Goal: Task Accomplishment & Management: Manage account settings

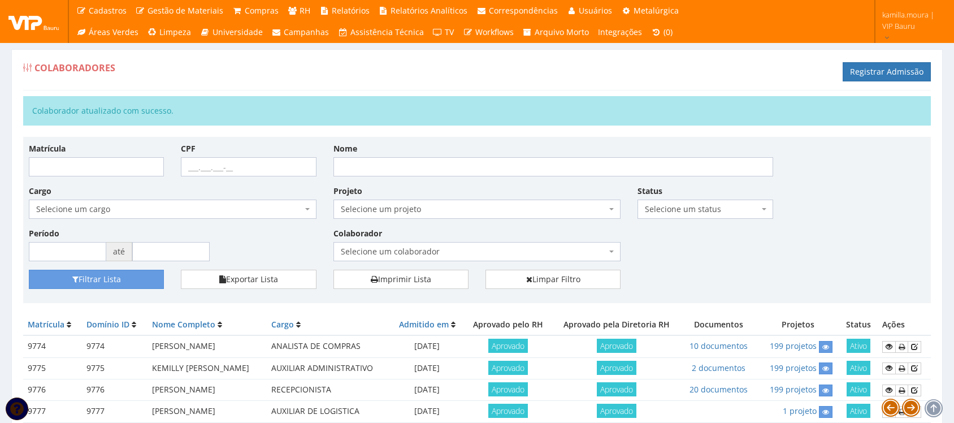
scroll to position [159, 0]
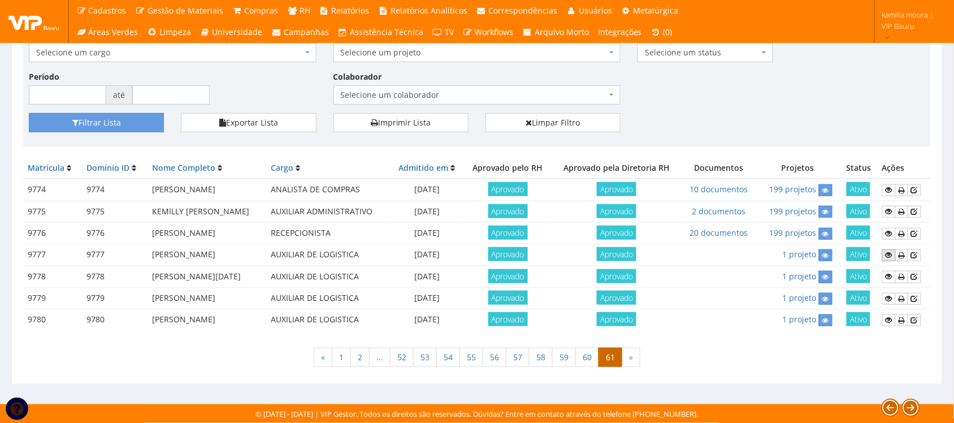
click at [889, 251] on icon at bounding box center [889, 255] width 7 height 8
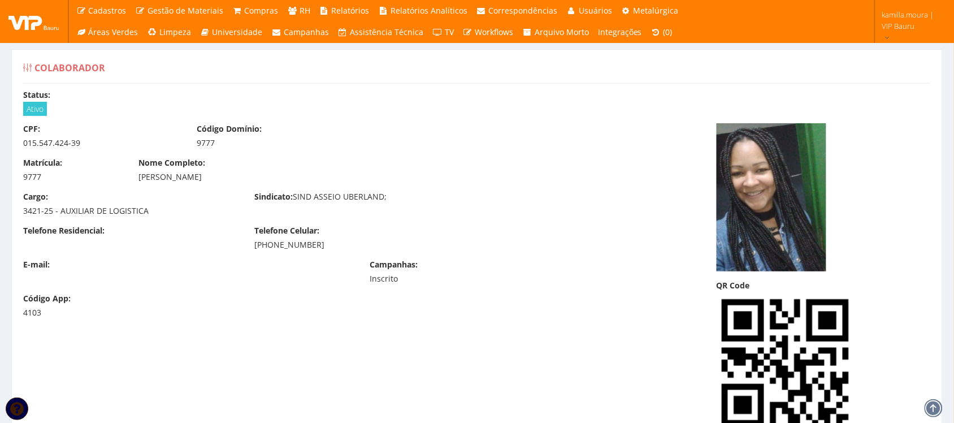
click at [521, 220] on div "Cargo: 3421-25 - AUXILIAR DE LOGISTICA Sindicato: SIND ASSEIO UBERLAND;" at bounding box center [362, 208] width 694 height 34
click at [492, 184] on div "Matrícula: 9777 Nome Completo: MARCILENE SANTOS DA SILVA" at bounding box center [362, 174] width 694 height 34
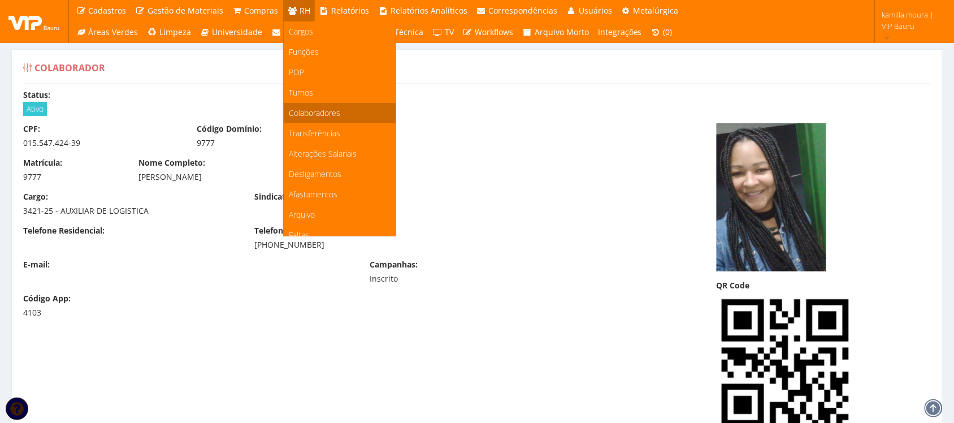
click at [317, 116] on span "Colaboradores" at bounding box center [314, 112] width 51 height 11
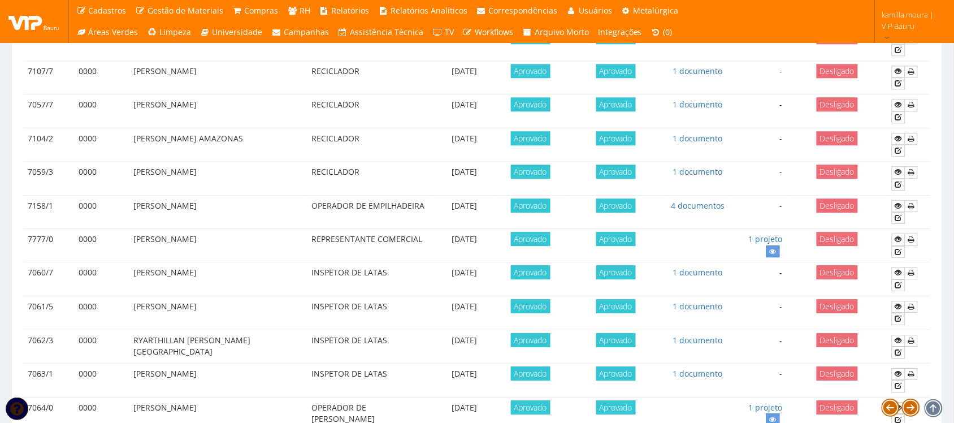
scroll to position [1001, 0]
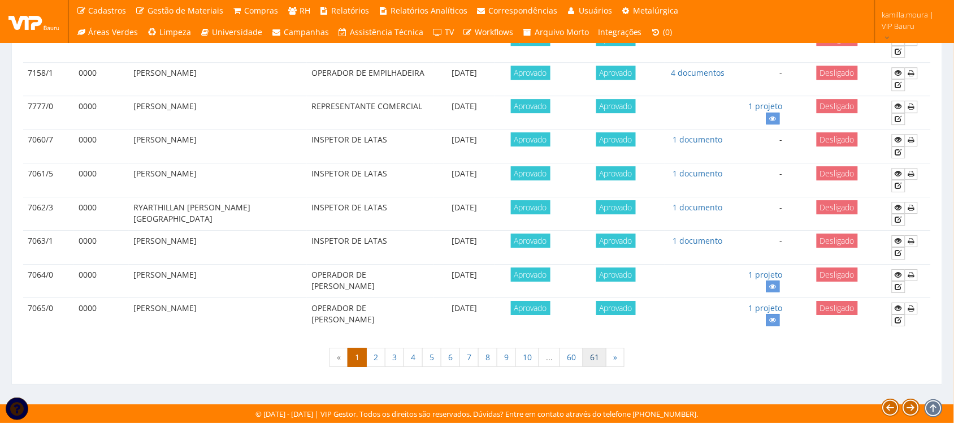
click at [592, 355] on link "61" at bounding box center [595, 357] width 24 height 19
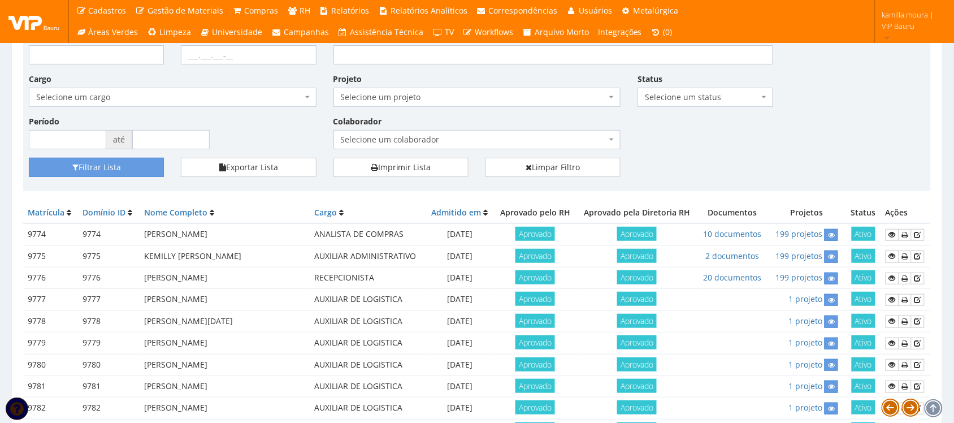
scroll to position [205, 0]
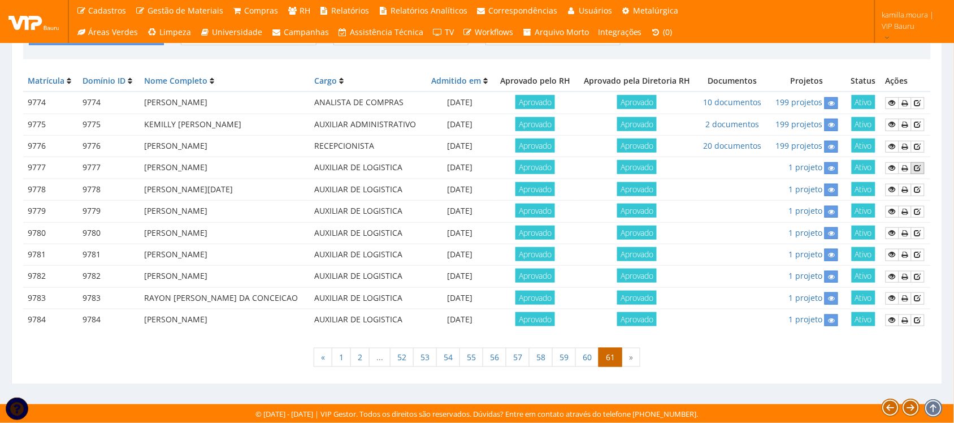
click at [920, 164] on icon at bounding box center [918, 168] width 7 height 8
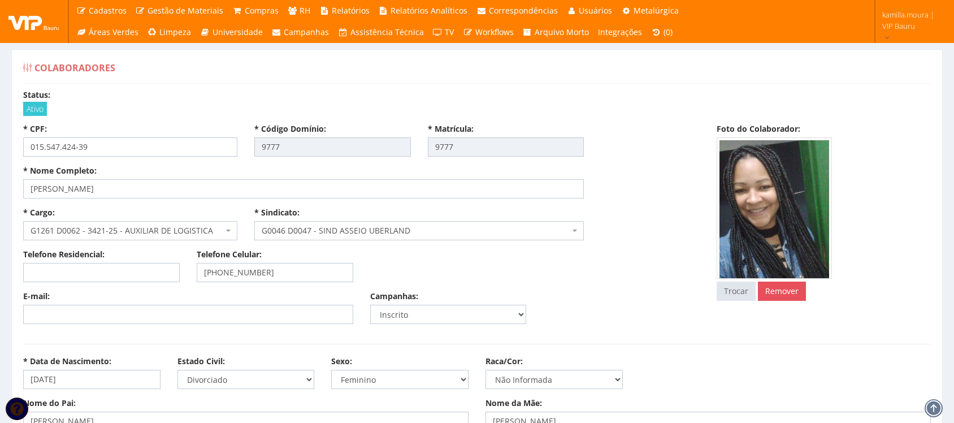
select select
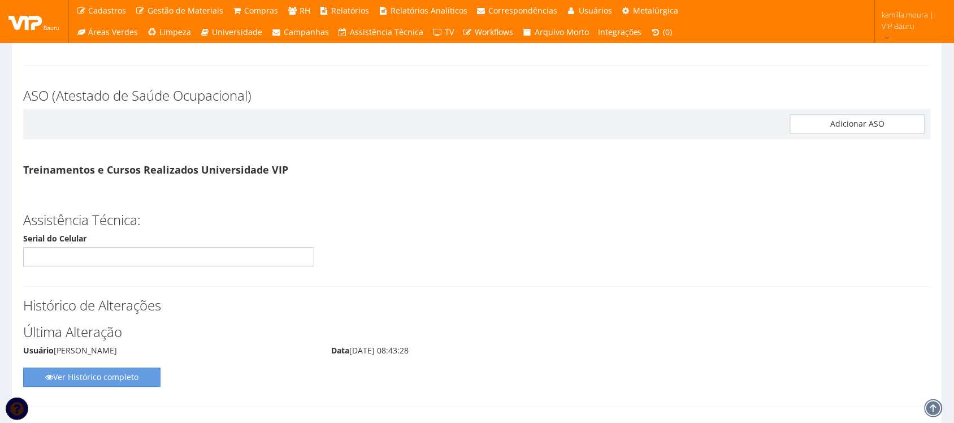
scroll to position [5781, 0]
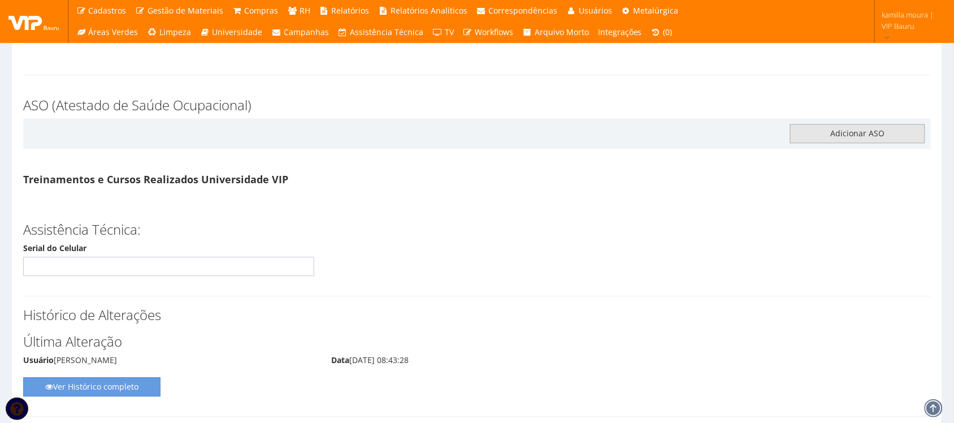
click at [820, 143] on link "Adicionar ASO" at bounding box center [857, 133] width 135 height 19
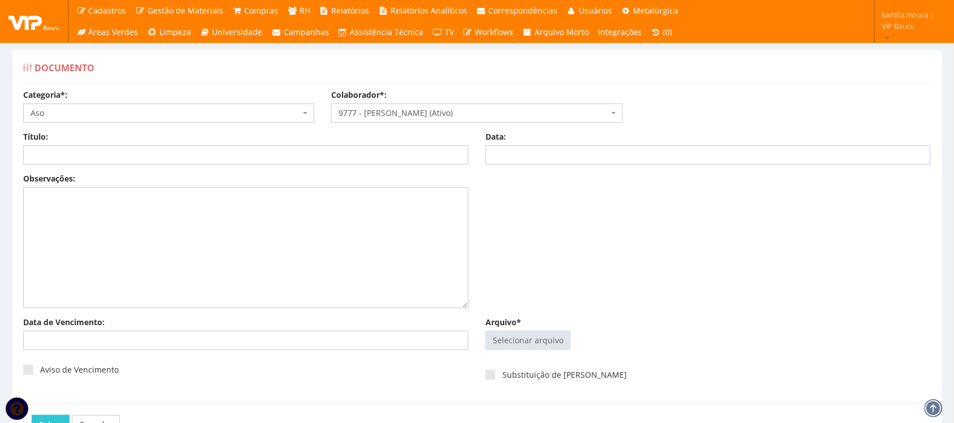
click at [177, 111] on span "Aso" at bounding box center [166, 112] width 270 height 11
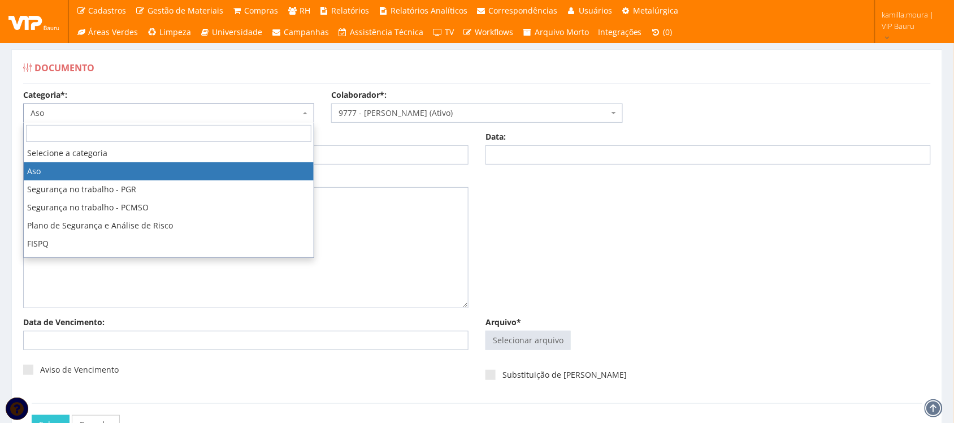
click at [177, 111] on span "Aso" at bounding box center [166, 112] width 270 height 11
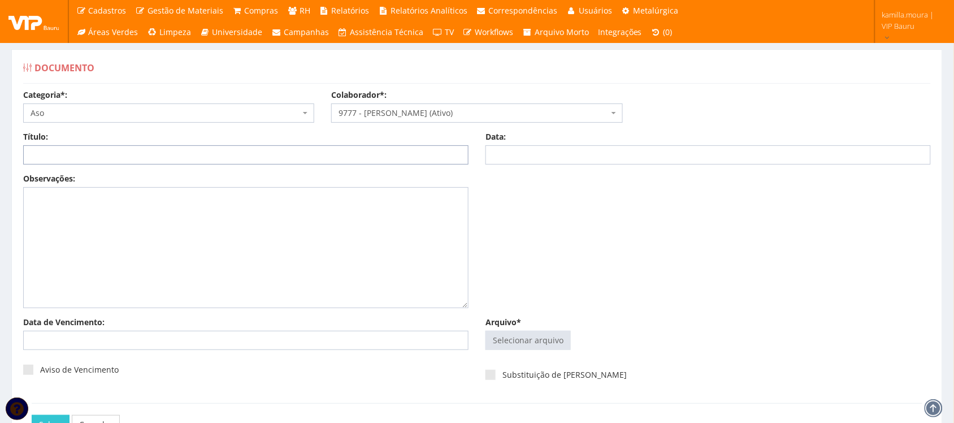
click at [166, 153] on input "Título:" at bounding box center [245, 154] width 445 height 19
type input "ADMISSIONAL"
click at [528, 154] on input "Data:" at bounding box center [708, 154] width 445 height 19
type input "[DATE]"
click at [140, 343] on input "Data de Vencimento:" at bounding box center [245, 340] width 445 height 19
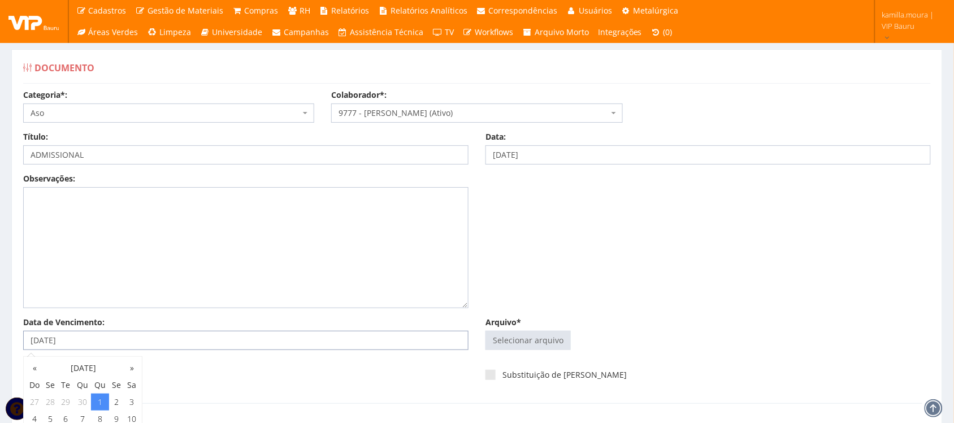
type input "[DATE]"
click at [244, 388] on div "Aviso de Vencimento" at bounding box center [245, 373] width 445 height 31
click at [105, 366] on label "Aviso de Vencimento" at bounding box center [71, 369] width 96 height 11
click at [47, 366] on input "Aviso de Vencimento" at bounding box center [43, 369] width 7 height 7
checkbox input "true"
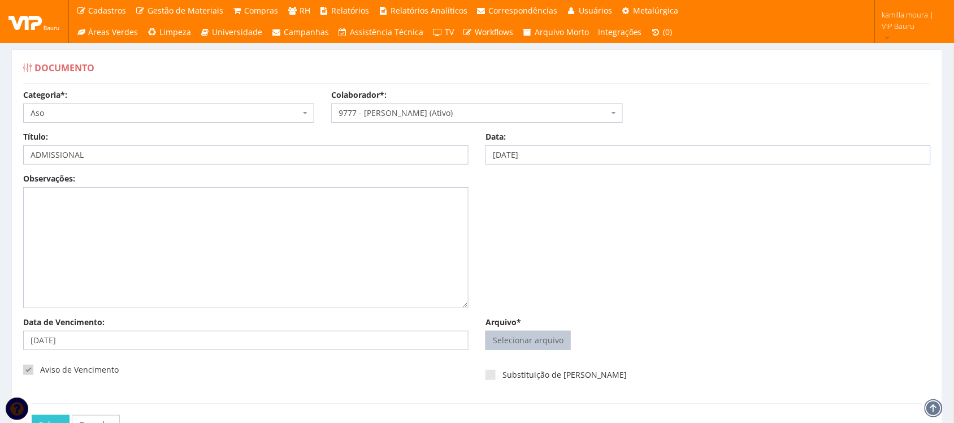
click at [502, 335] on input "Arquivo*" at bounding box center [528, 340] width 84 height 18
type input "C:\fakepath\Recepcao_094519.pdf"
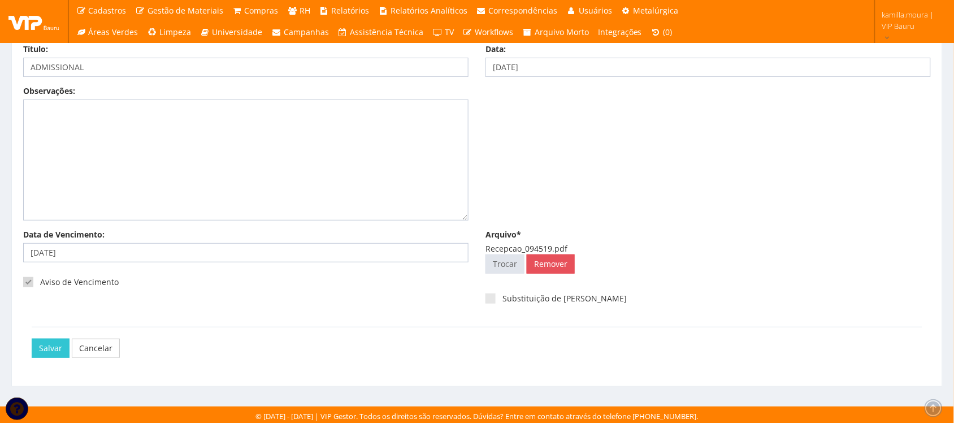
scroll to position [91, 0]
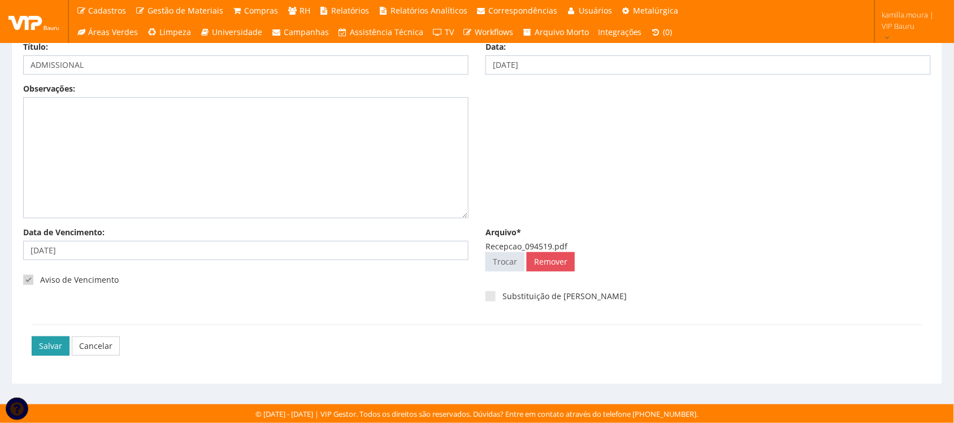
click at [43, 343] on input "Salvar" at bounding box center [51, 345] width 38 height 19
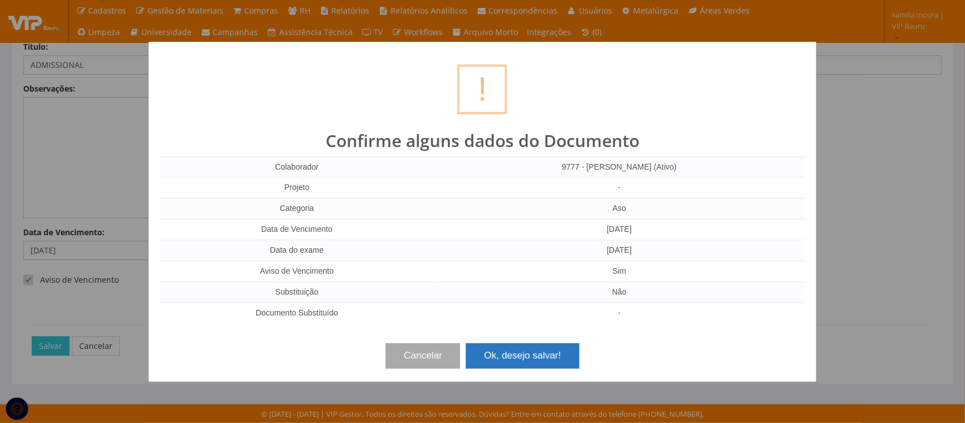
click at [546, 361] on button "Ok, desejo salvar!" at bounding box center [522, 355] width 113 height 25
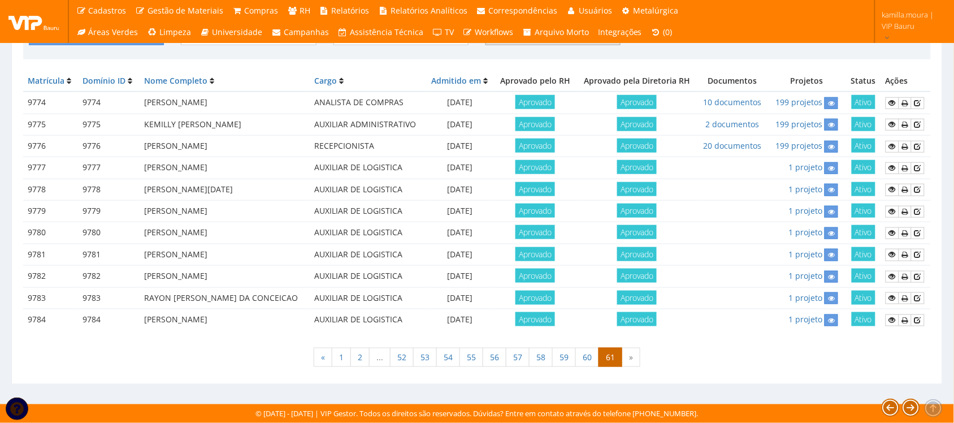
scroll to position [246, 0]
click at [889, 168] on icon at bounding box center [892, 168] width 7 height 8
